Goal: Information Seeking & Learning: Check status

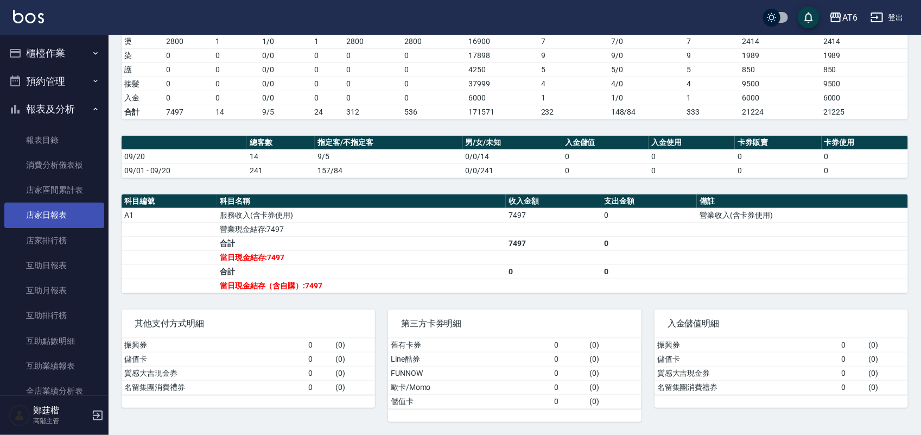
scroll to position [201, 0]
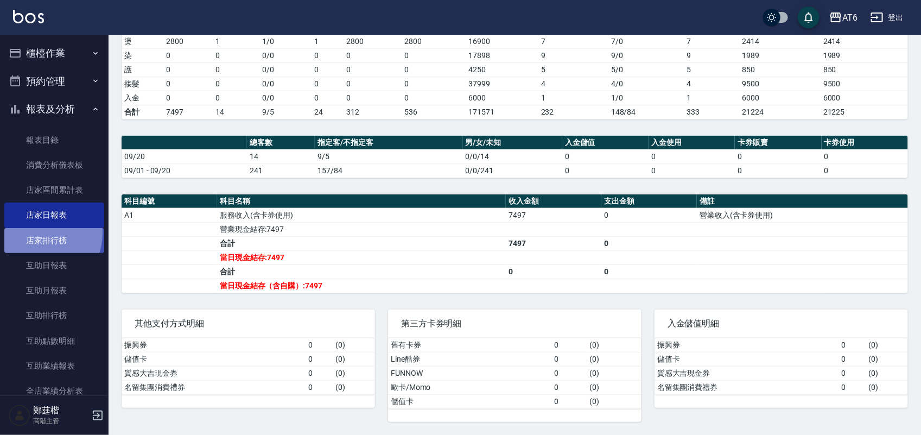
click at [44, 233] on link "店家排行榜" at bounding box center [54, 240] width 100 height 25
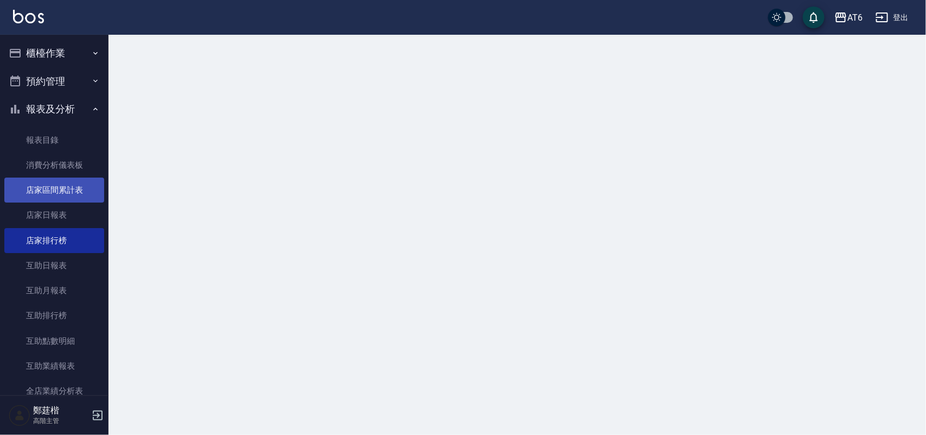
scroll to position [50, 0]
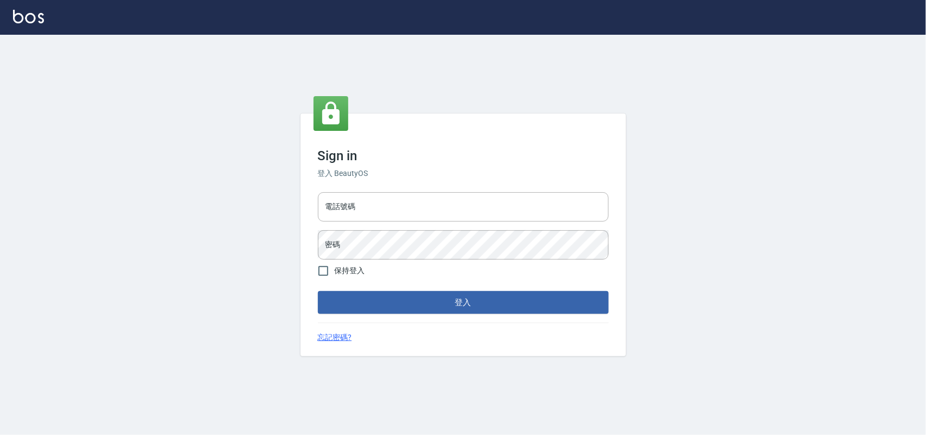
click at [397, 202] on input "電話號碼" at bounding box center [463, 206] width 291 height 29
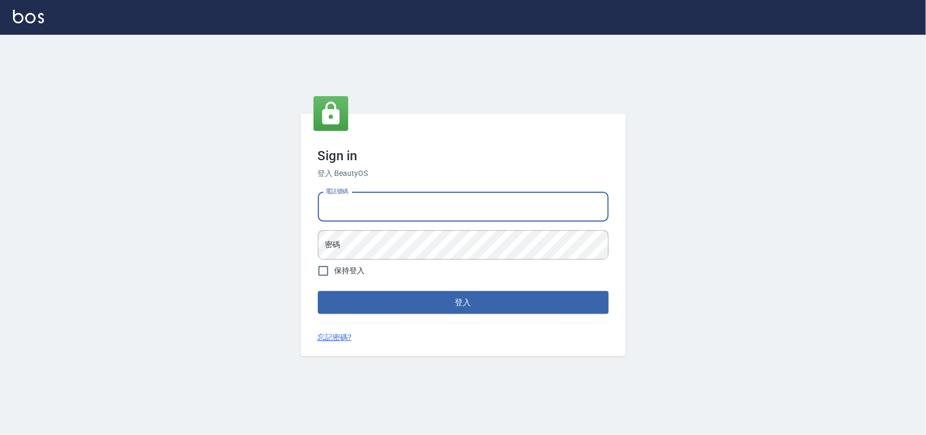
type input "0985335300"
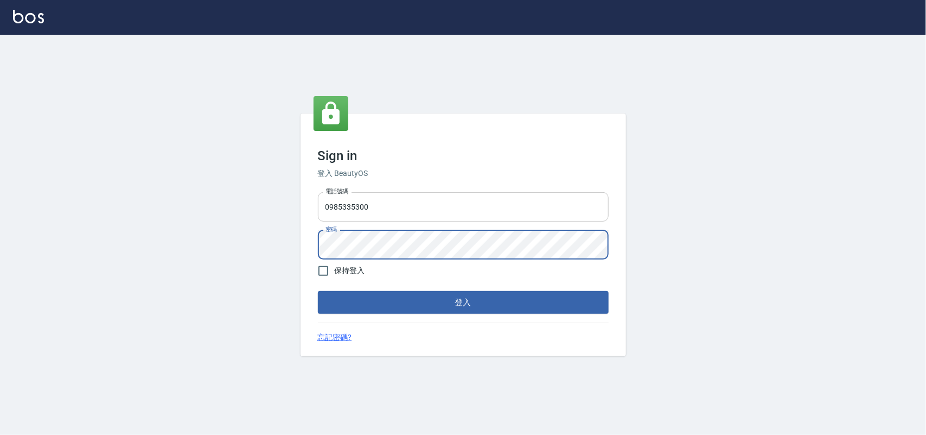
click at [318, 291] on button "登入" at bounding box center [463, 302] width 291 height 23
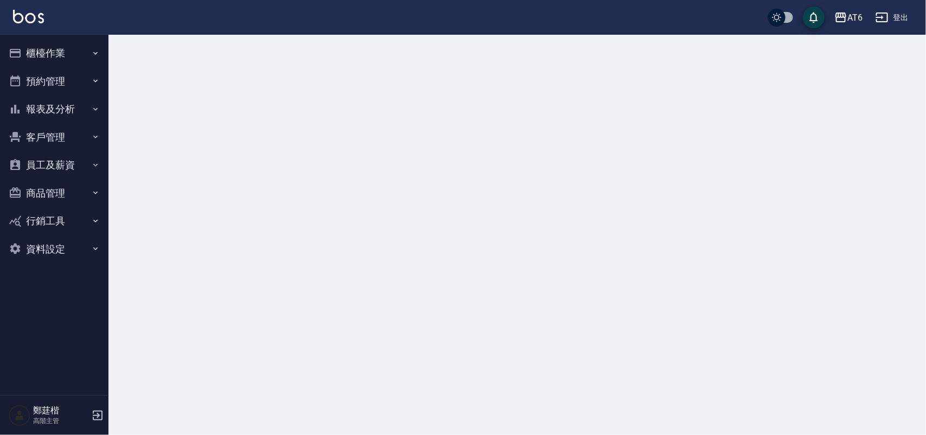
click at [85, 113] on button "報表及分析" at bounding box center [54, 109] width 100 height 28
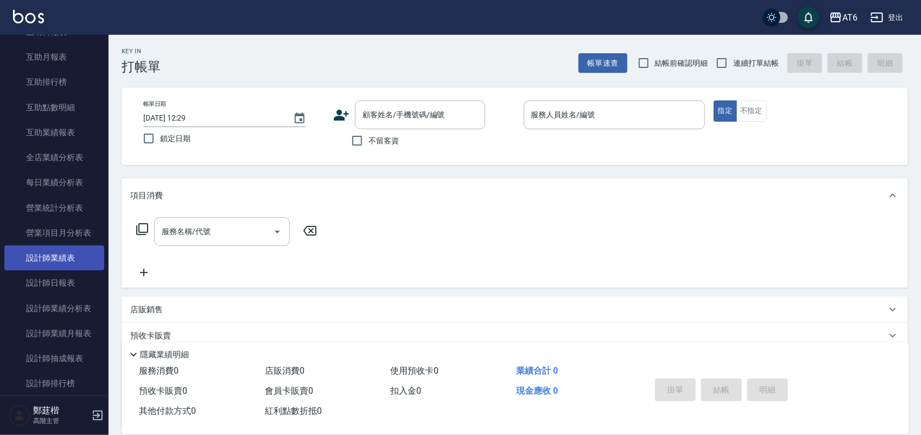
scroll to position [271, 0]
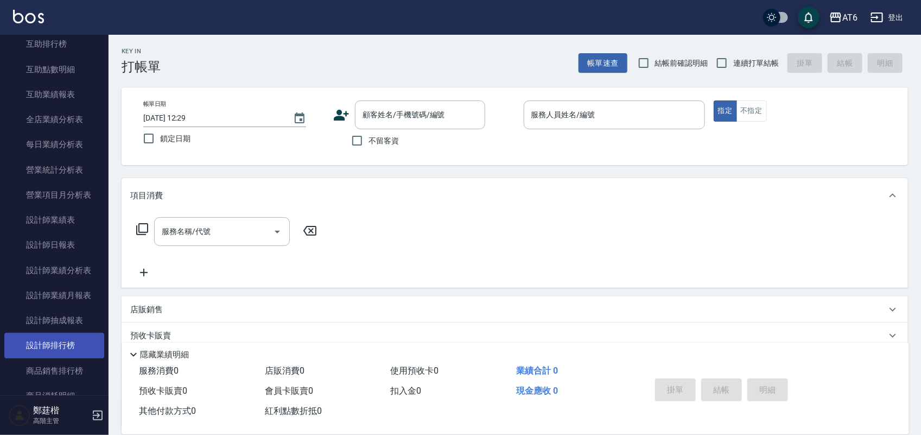
click at [66, 353] on link "設計師排行榜" at bounding box center [54, 345] width 100 height 25
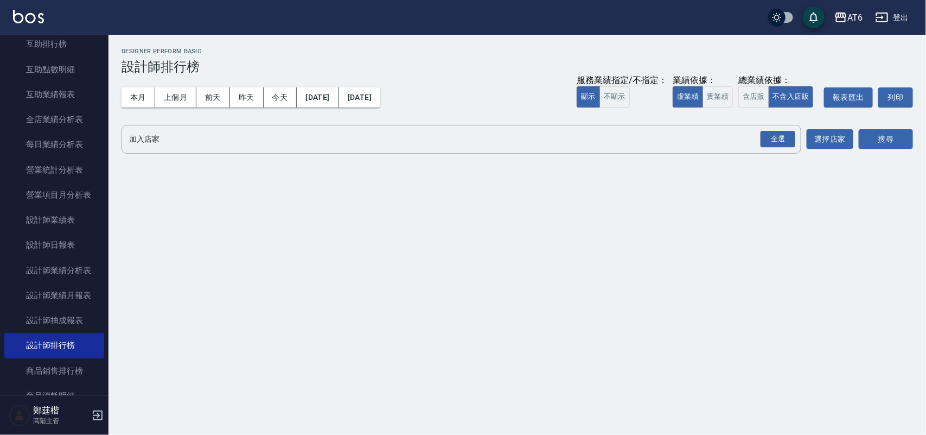
drag, startPoint x: 256, startPoint y: 101, endPoint x: 620, endPoint y: 112, distance: 364.3
click at [256, 101] on button "昨天" at bounding box center [247, 97] width 34 height 20
drag, startPoint x: 762, startPoint y: 136, endPoint x: 905, endPoint y: 134, distance: 142.7
click at [765, 136] on div "全選" at bounding box center [778, 139] width 35 height 17
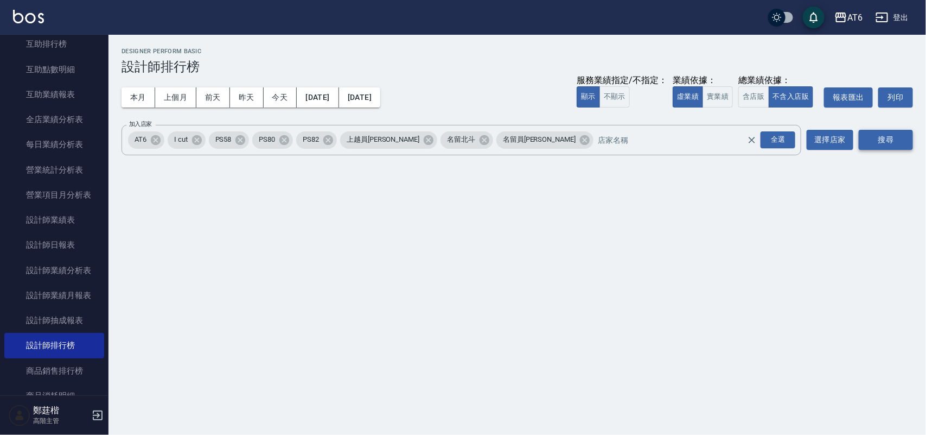
click at [905, 134] on button "搜尋" at bounding box center [886, 140] width 54 height 20
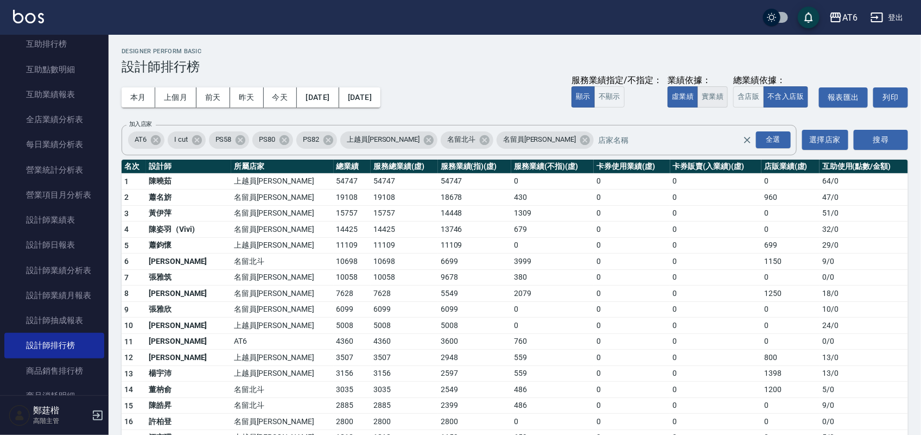
click at [717, 97] on button "實業績" at bounding box center [712, 96] width 30 height 21
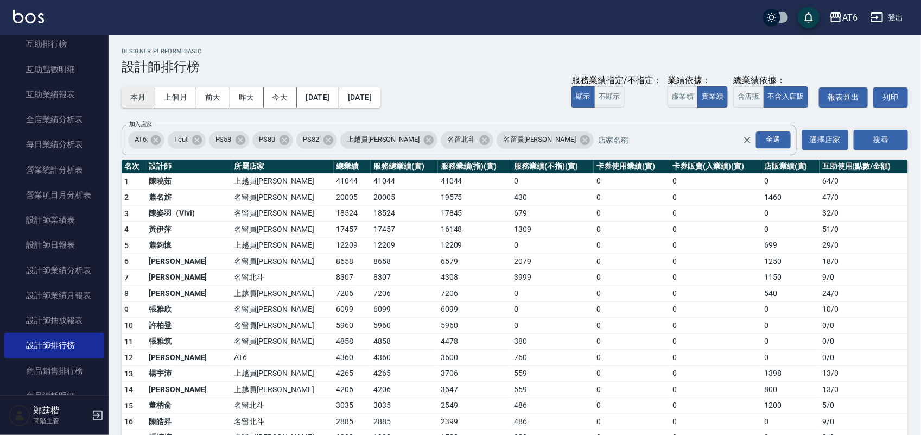
click at [136, 96] on button "本月" at bounding box center [139, 97] width 34 height 20
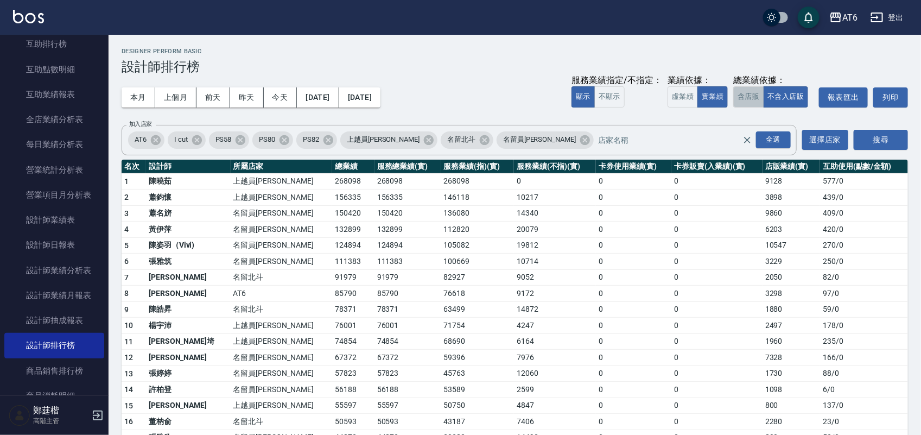
click at [734, 103] on button "含店販" at bounding box center [748, 96] width 30 height 21
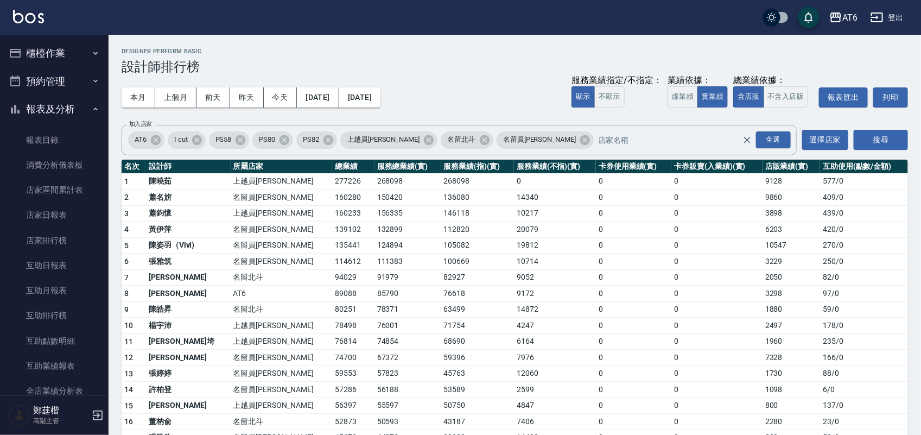
drag, startPoint x: 75, startPoint y: 241, endPoint x: 768, endPoint y: 122, distance: 703.6
click at [76, 242] on link "店家排行榜" at bounding box center [54, 240] width 100 height 25
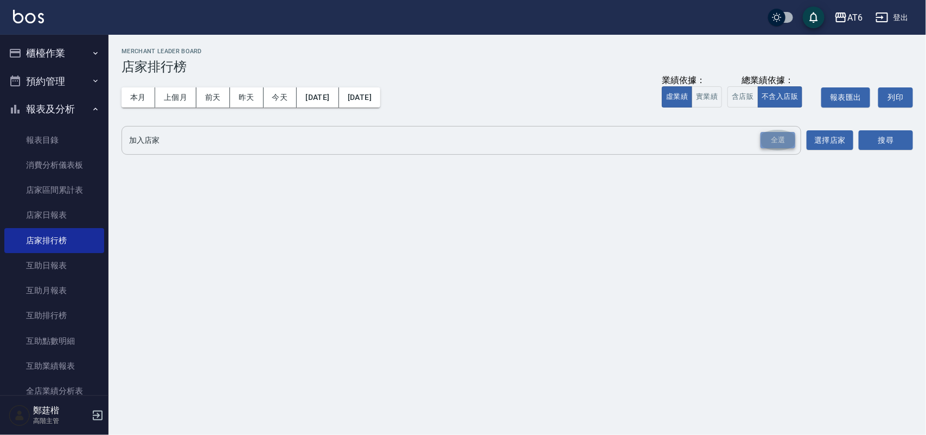
drag, startPoint x: 781, startPoint y: 139, endPoint x: 791, endPoint y: 144, distance: 10.7
click at [782, 139] on div "全選" at bounding box center [778, 140] width 35 height 17
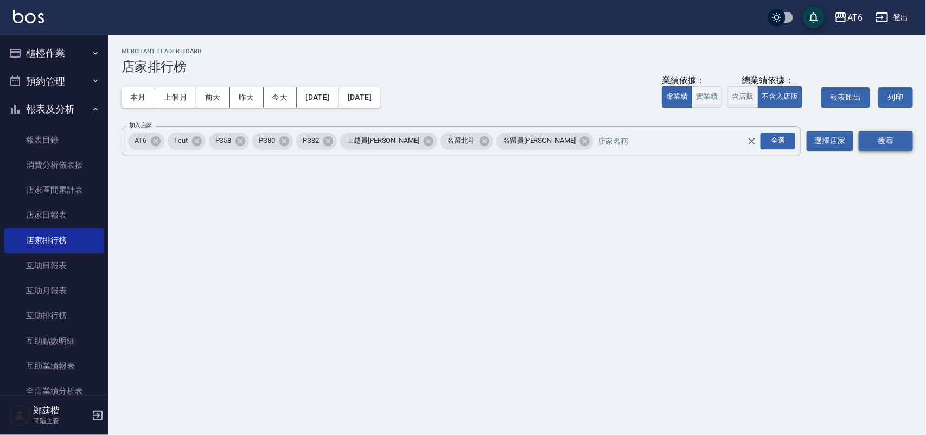
click at [896, 142] on button "搜尋" at bounding box center [886, 141] width 54 height 20
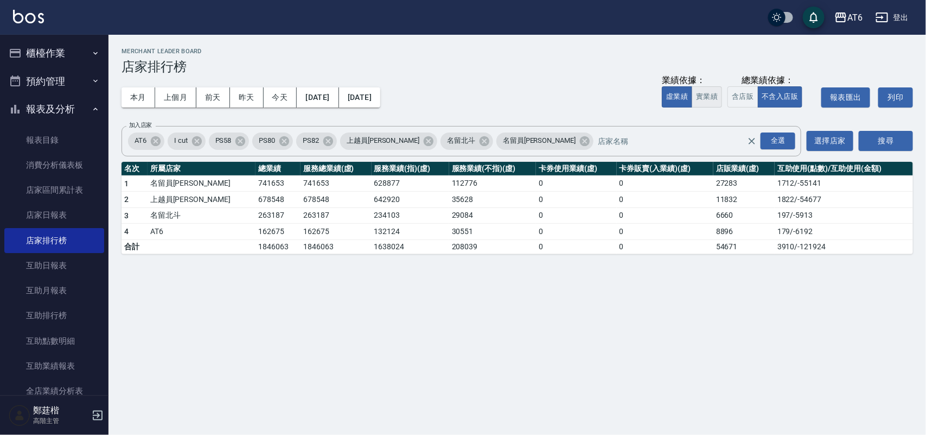
click at [711, 100] on button "實業績" at bounding box center [707, 96] width 30 height 21
click at [735, 102] on button "含店販" at bounding box center [743, 96] width 30 height 21
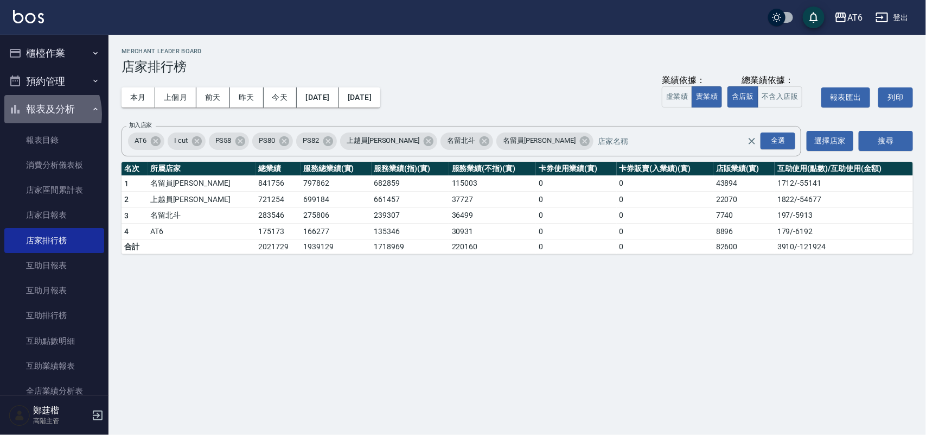
click at [34, 114] on button "報表及分析" at bounding box center [54, 109] width 100 height 28
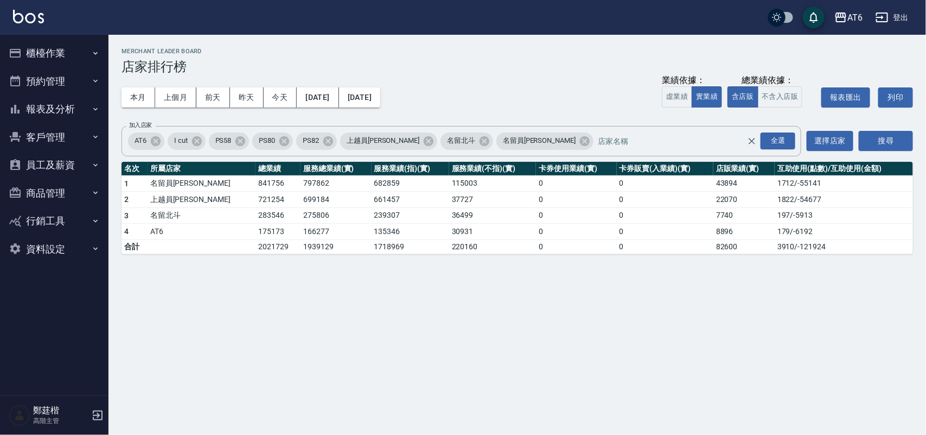
click at [46, 58] on button "櫃檯作業" at bounding box center [54, 53] width 100 height 28
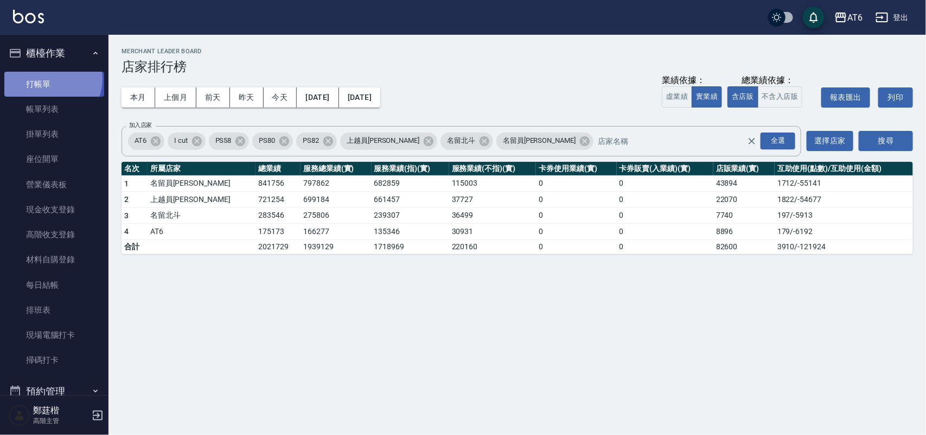
click at [50, 79] on link "打帳單" at bounding box center [54, 84] width 100 height 25
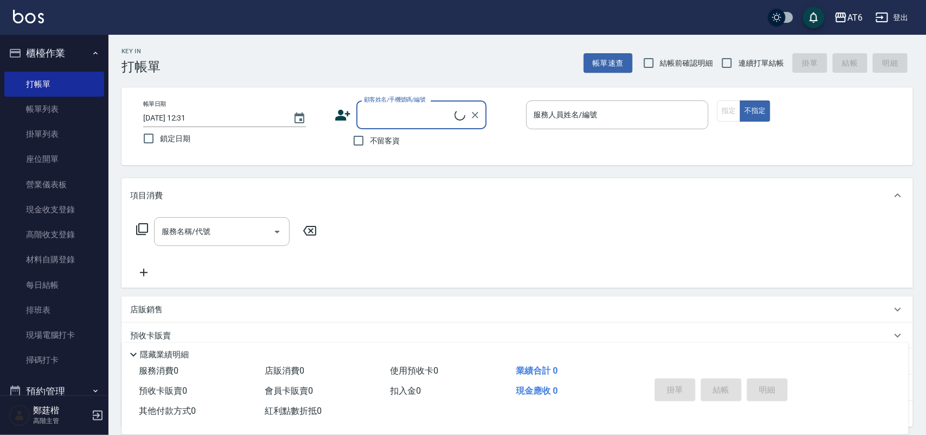
click at [91, 53] on icon "button" at bounding box center [95, 53] width 9 height 9
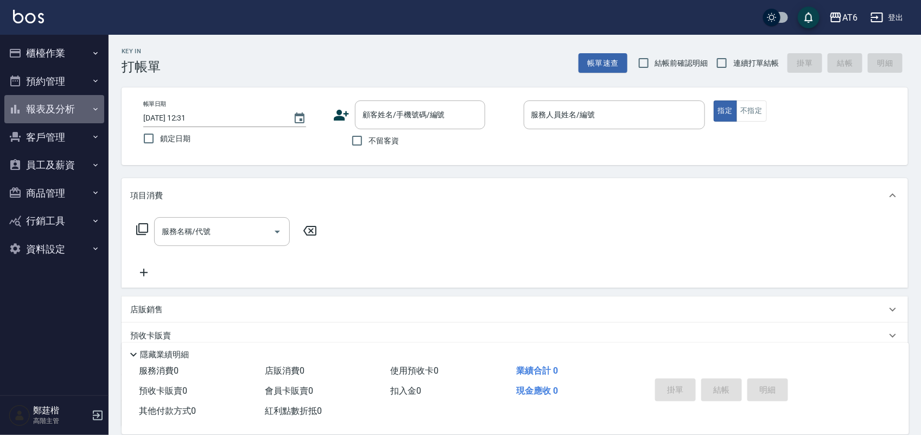
click at [31, 102] on button "報表及分析" at bounding box center [54, 109] width 100 height 28
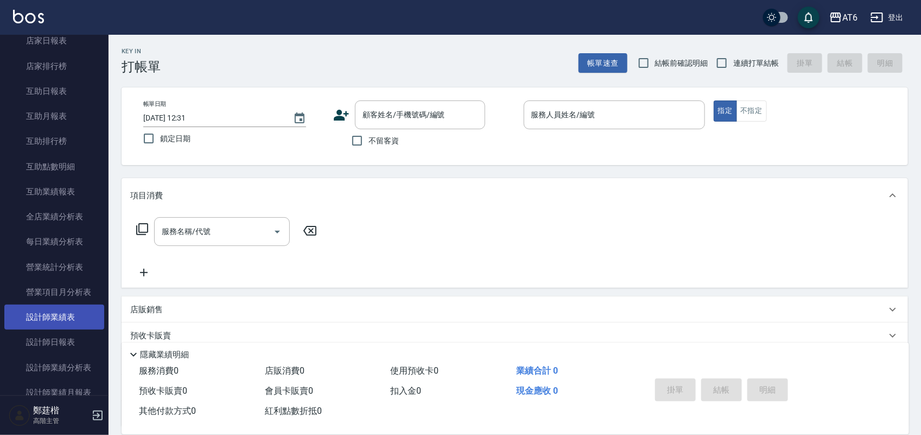
scroll to position [203, 0]
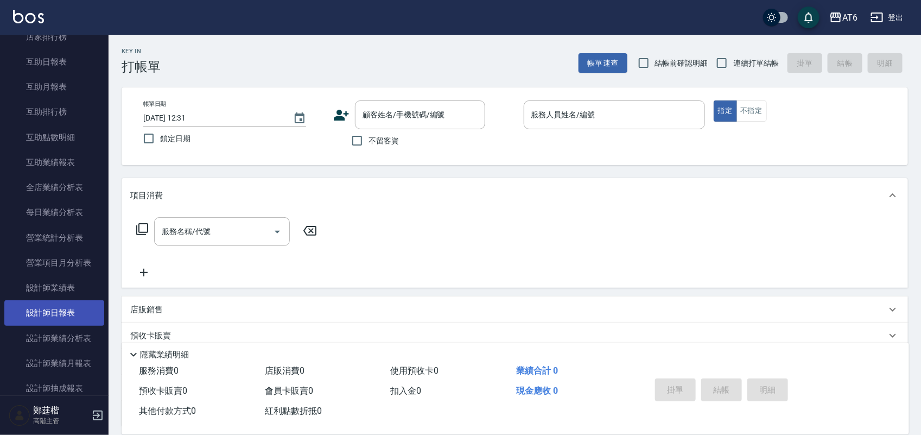
click at [59, 317] on link "設計師日報表" at bounding box center [54, 312] width 100 height 25
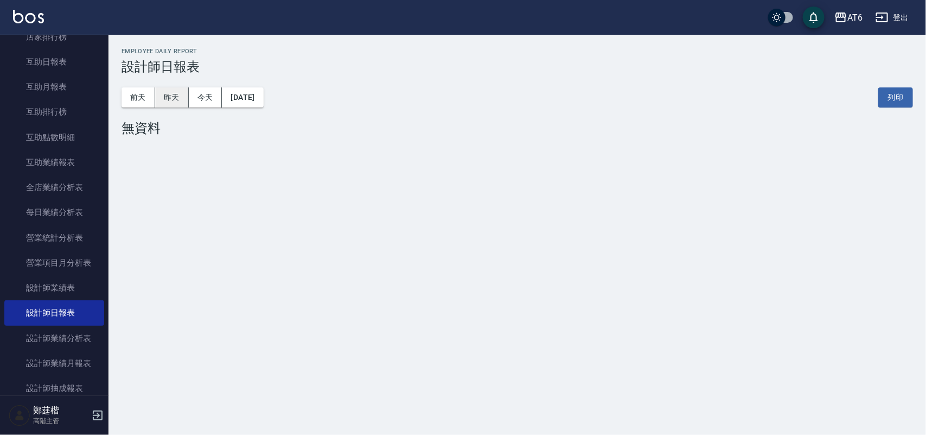
click at [177, 97] on button "昨天" at bounding box center [172, 97] width 34 height 20
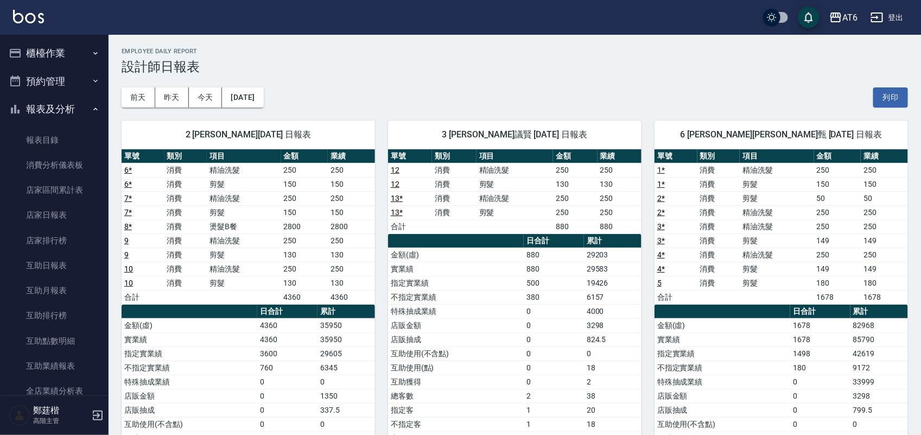
click at [53, 110] on button "報表及分析" at bounding box center [54, 109] width 100 height 28
click at [68, 59] on button "櫃檯作業" at bounding box center [54, 53] width 100 height 28
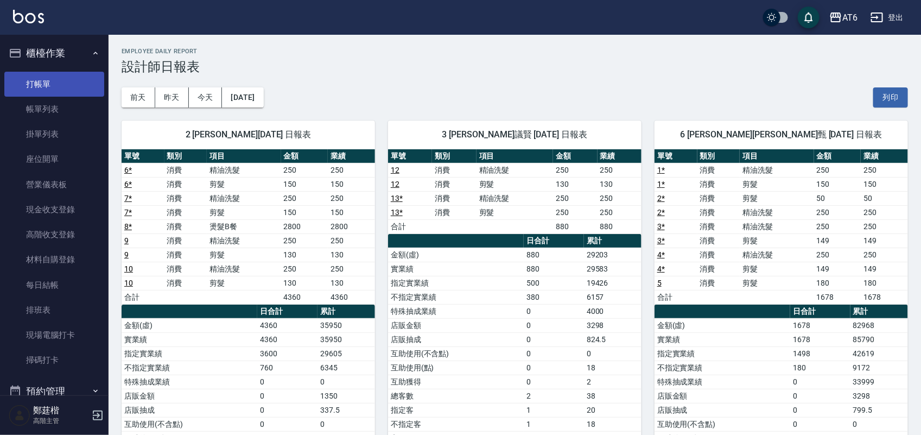
click at [72, 74] on link "打帳單" at bounding box center [54, 84] width 100 height 25
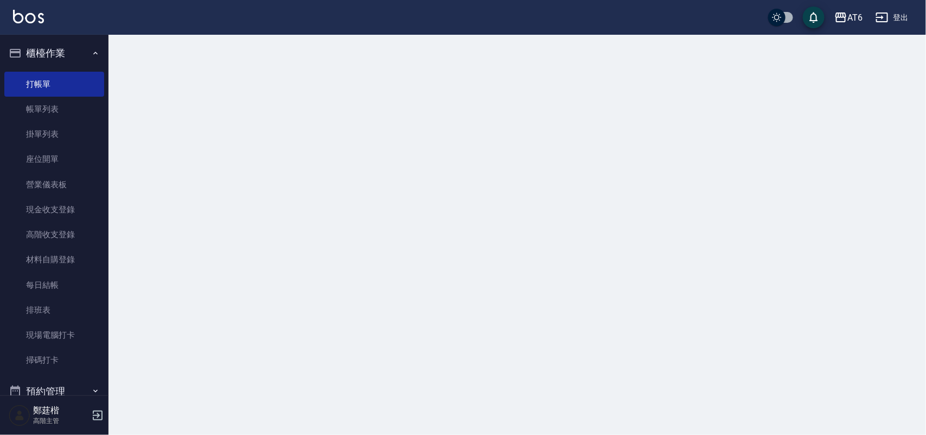
click at [73, 53] on button "櫃檯作業" at bounding box center [54, 53] width 100 height 28
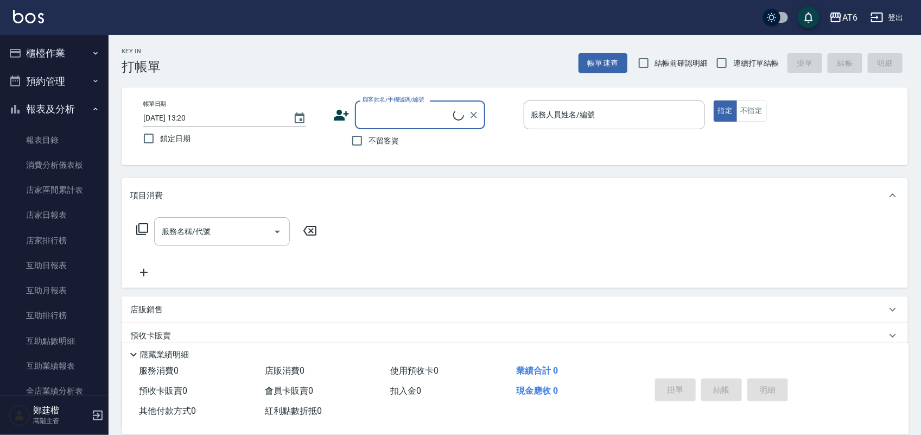
click at [80, 52] on button "櫃檯作業" at bounding box center [54, 53] width 100 height 28
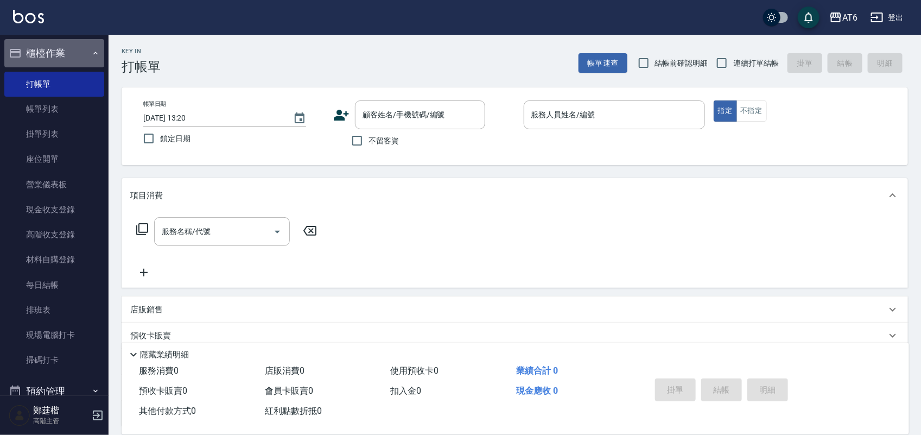
click at [80, 52] on button "櫃檯作業" at bounding box center [54, 53] width 100 height 28
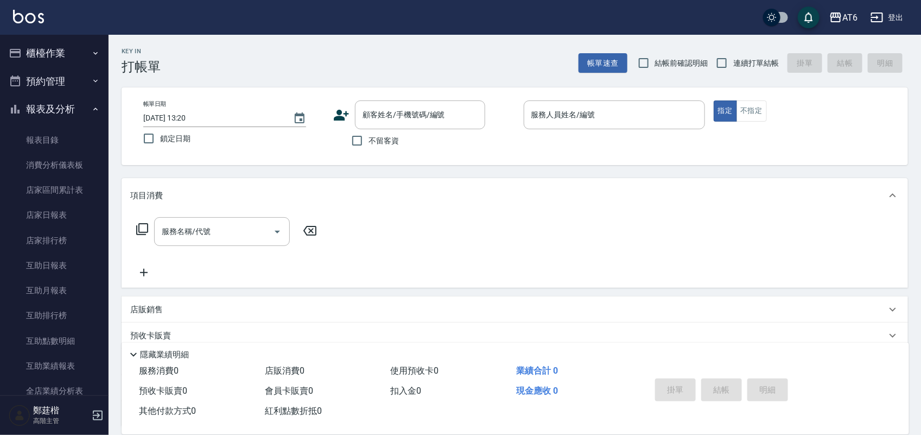
click at [77, 103] on button "報表及分析" at bounding box center [54, 109] width 100 height 28
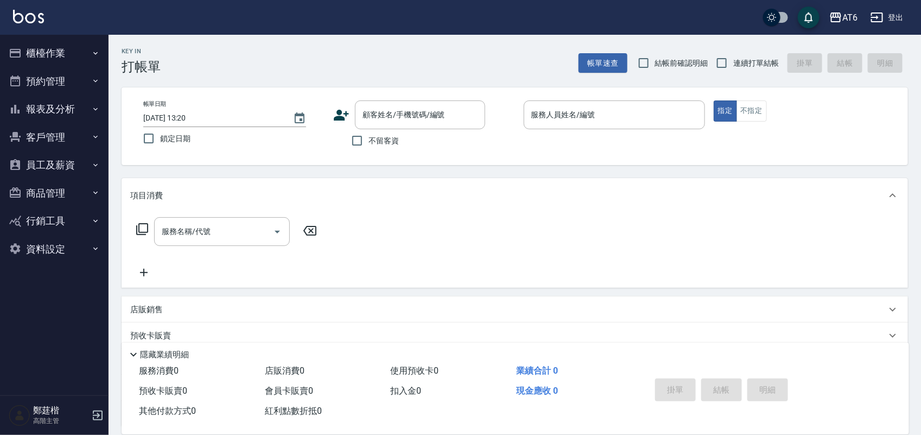
click at [78, 106] on button "報表及分析" at bounding box center [54, 109] width 100 height 28
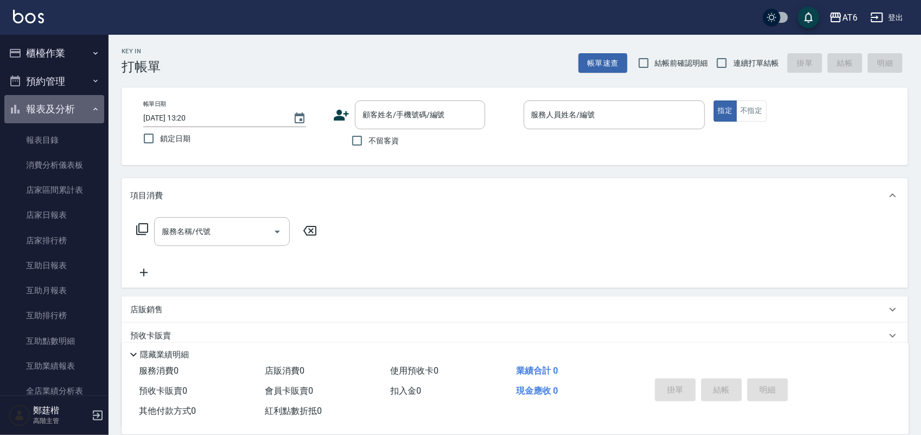
click at [68, 106] on button "報表及分析" at bounding box center [54, 109] width 100 height 28
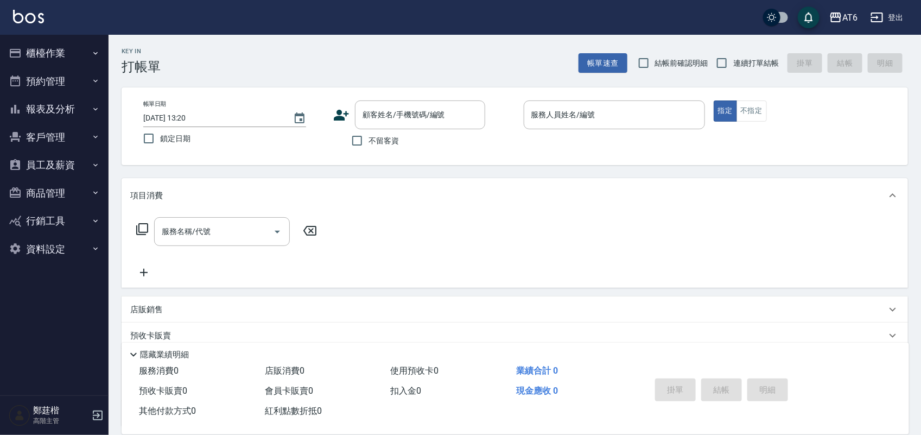
click at [60, 111] on button "報表及分析" at bounding box center [54, 109] width 100 height 28
click at [50, 112] on button "報表及分析" at bounding box center [54, 109] width 100 height 28
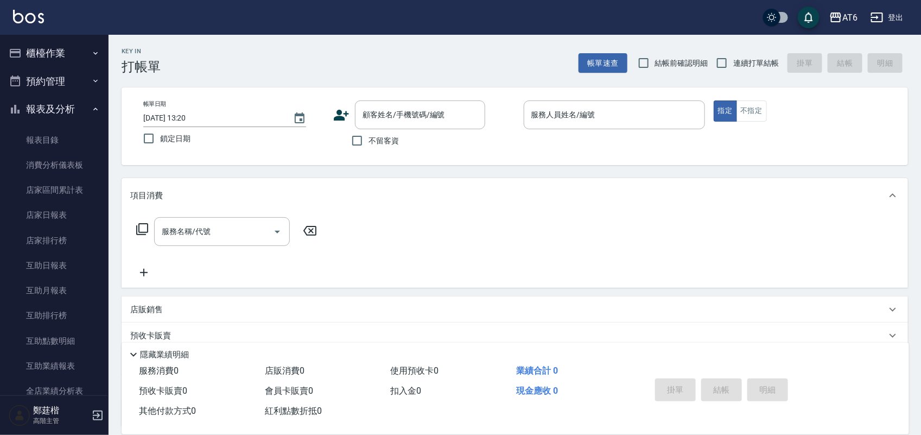
click at [31, 109] on button "報表及分析" at bounding box center [54, 109] width 100 height 28
click at [44, 58] on button "櫃檯作業" at bounding box center [54, 53] width 100 height 28
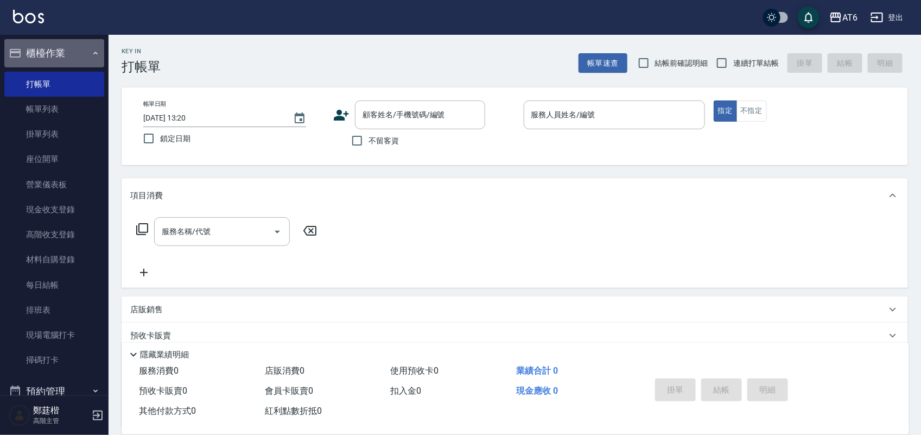
click at [71, 39] on button "櫃檯作業" at bounding box center [54, 53] width 100 height 28
